Goal: Ask a question

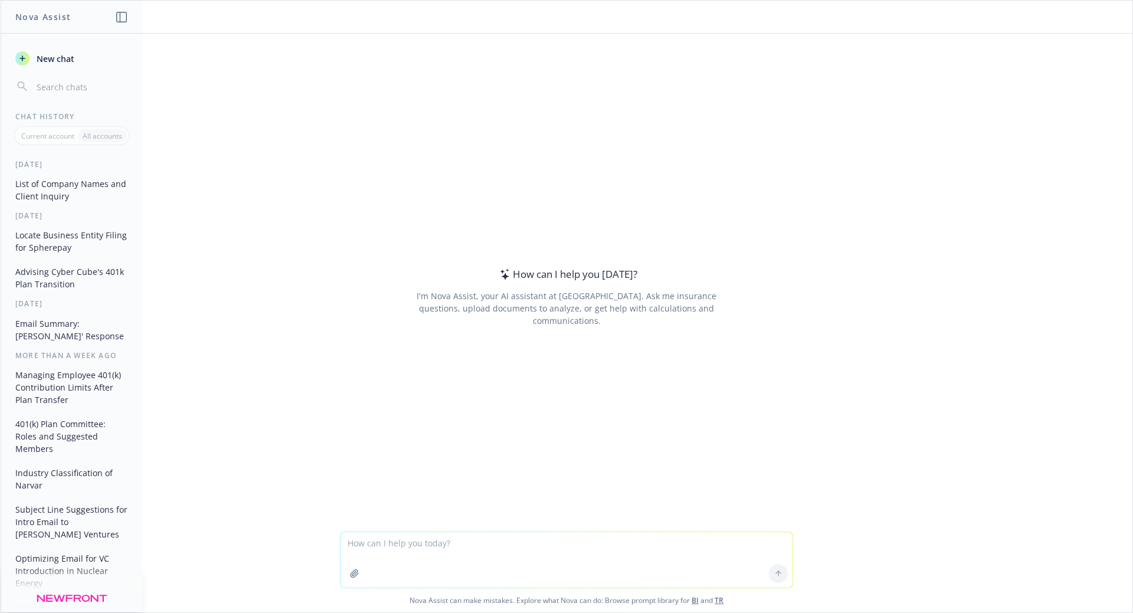
click at [58, 59] on span "New chat" at bounding box center [54, 59] width 40 height 12
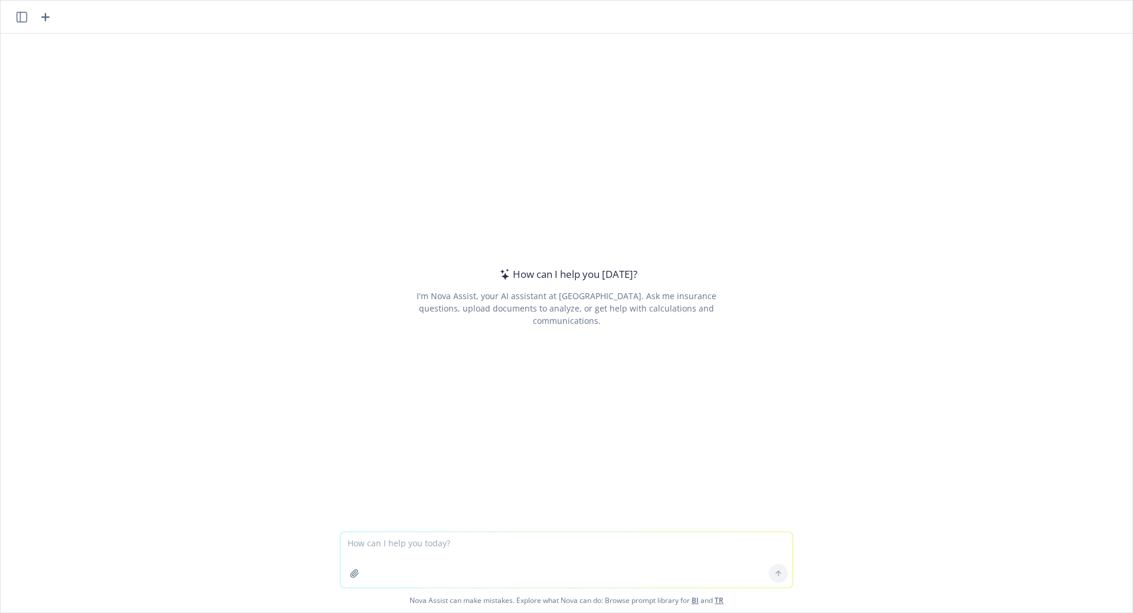
click at [415, 545] on textarea at bounding box center [566, 559] width 452 height 55
type textarea "is teknova same as alpha teknova"
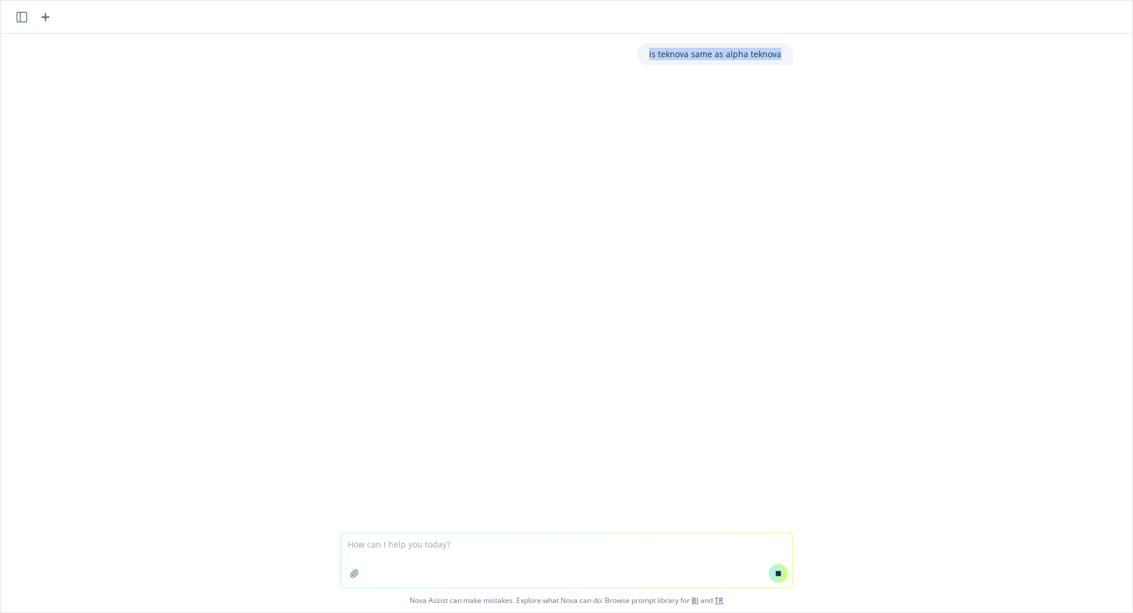
drag, startPoint x: 646, startPoint y: 50, endPoint x: 786, endPoint y: 53, distance: 140.4
click at [786, 53] on div "is teknova same as alpha teknova" at bounding box center [715, 54] width 156 height 22
copy p "is teknova same as alpha teknova"
